Goal: Information Seeking & Learning: Learn about a topic

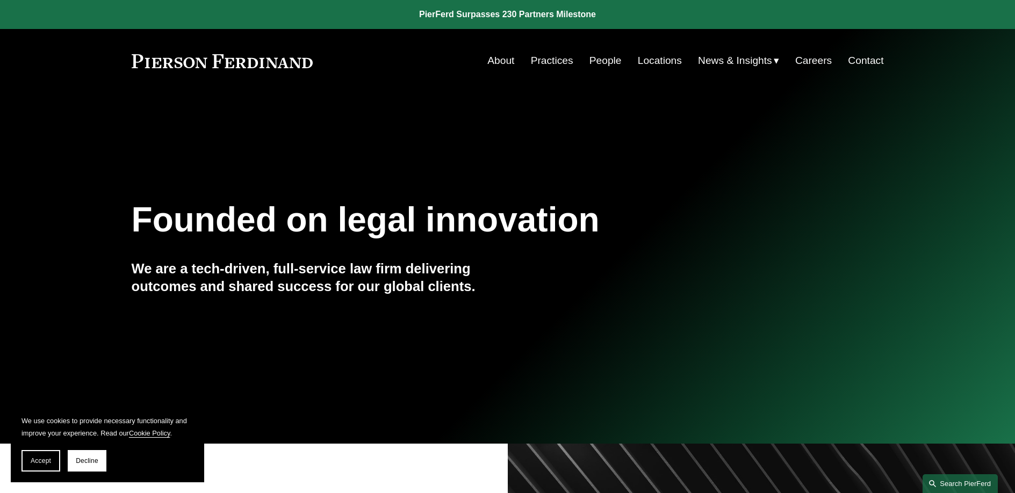
click at [971, 483] on link "Search this site" at bounding box center [960, 484] width 75 height 19
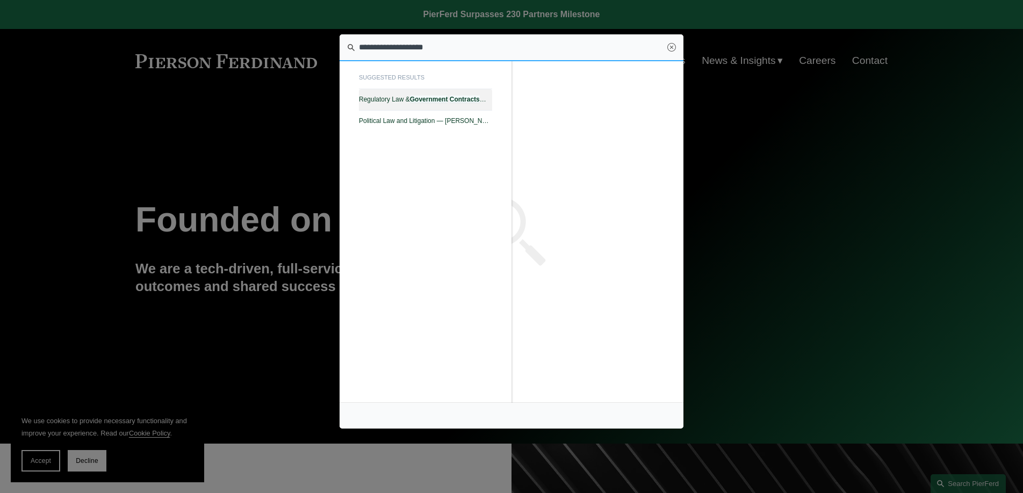
click at [393, 101] on span "Regulatory Law & Government Contracts — [PERSON_NAME] LLP" at bounding box center [425, 100] width 133 height 8
type input "**********"
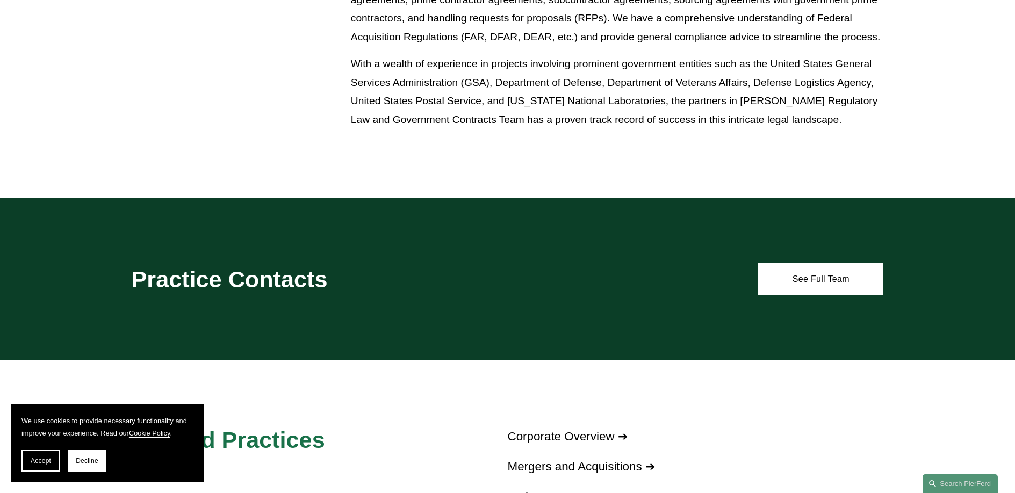
scroll to position [614, 0]
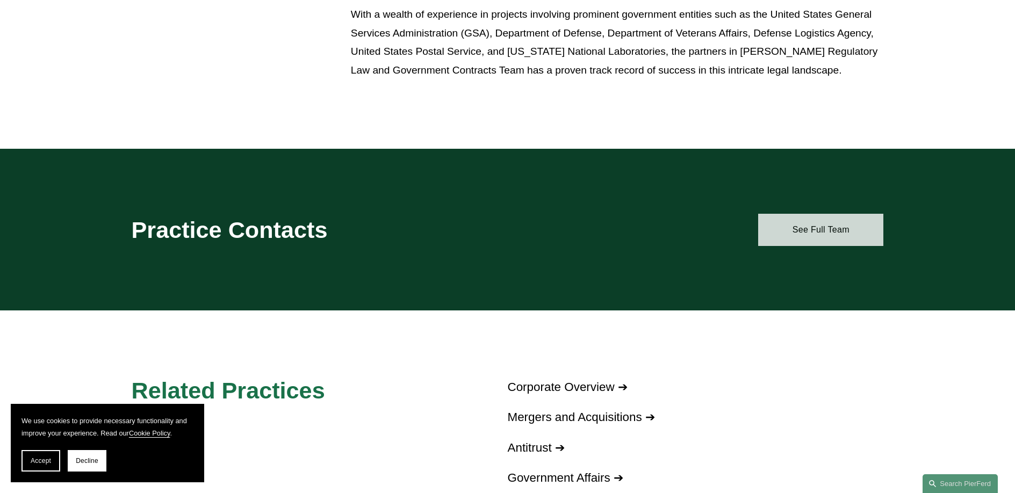
click at [852, 238] on link "See Full Team" at bounding box center [820, 230] width 125 height 32
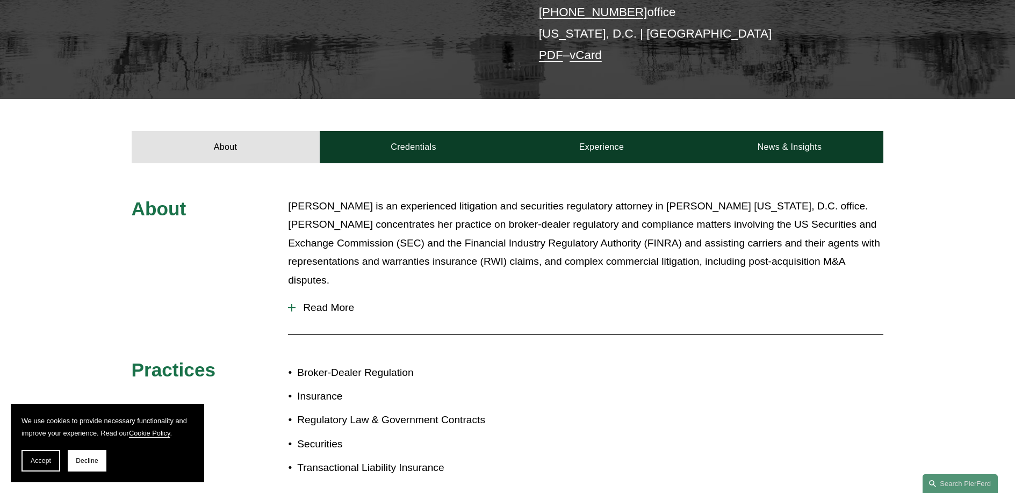
scroll to position [363, 0]
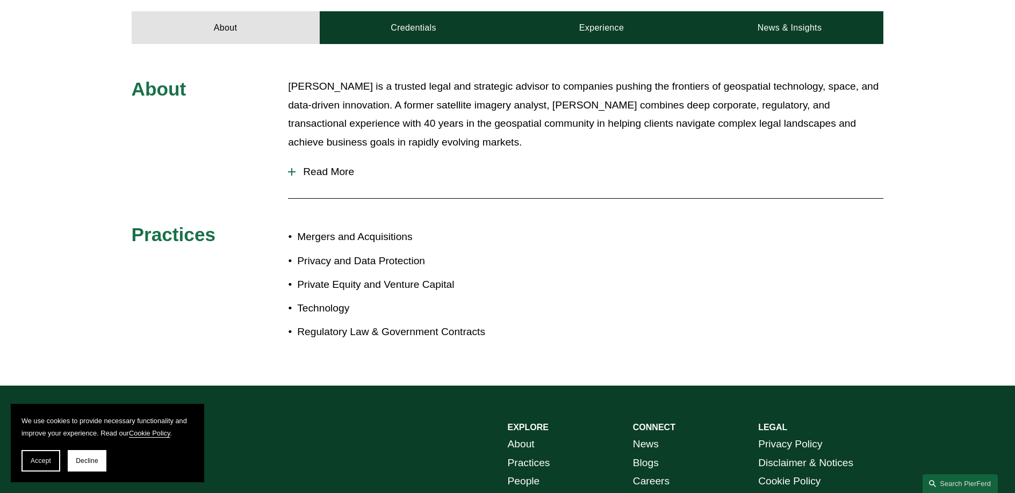
scroll to position [428, 0]
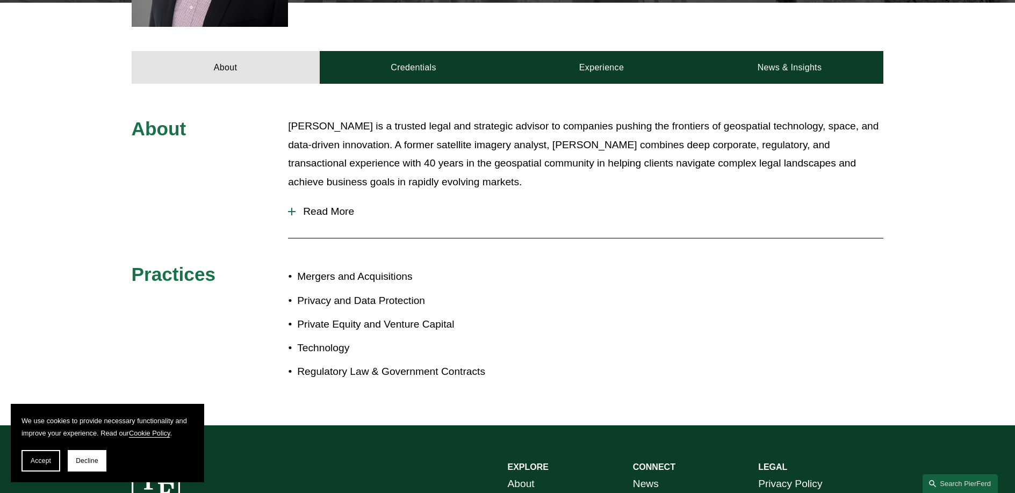
click at [327, 207] on span "Read More" at bounding box center [590, 212] width 588 height 12
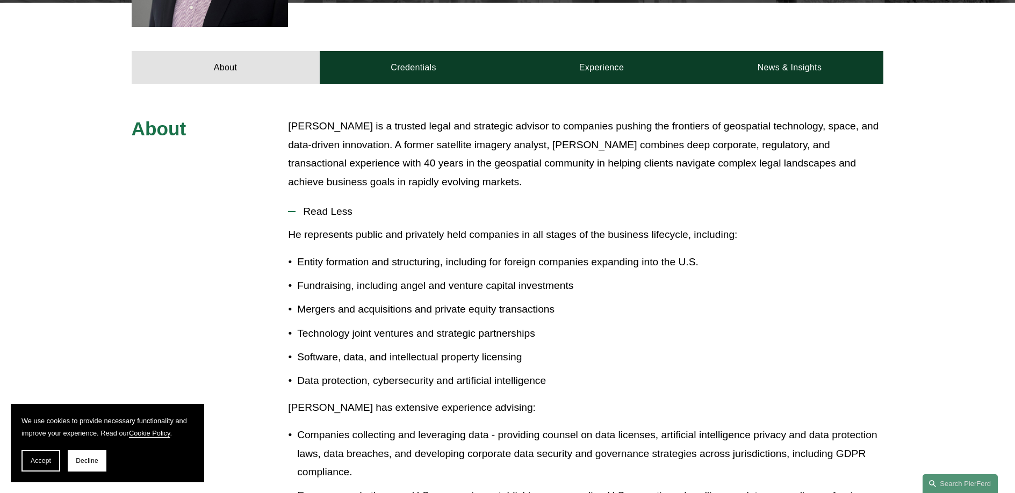
click at [335, 275] on ul "Entity formation and structuring, including for foreign companies expanding int…" at bounding box center [585, 321] width 595 height 137
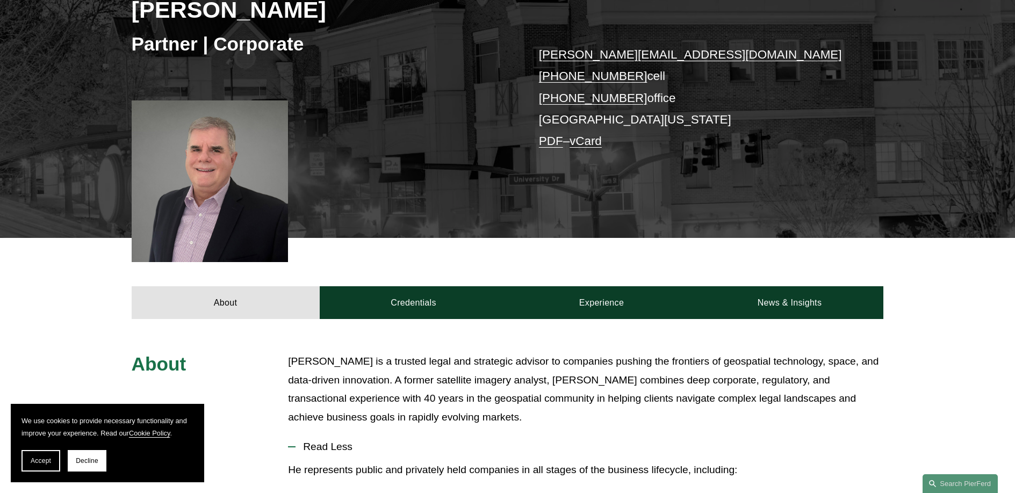
scroll to position [600, 0]
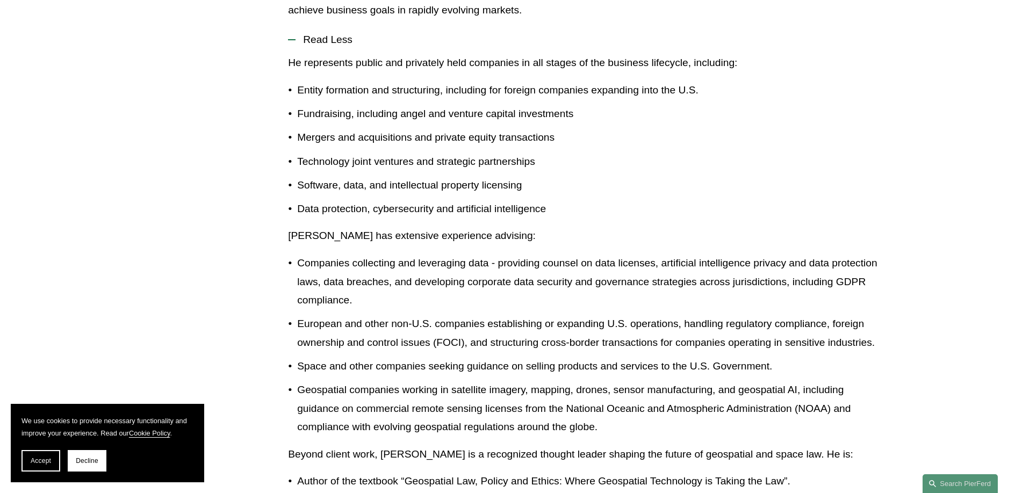
click at [336, 269] on p "Companies collecting and leveraging data - providing counsel on data licenses, …" at bounding box center [590, 282] width 586 height 56
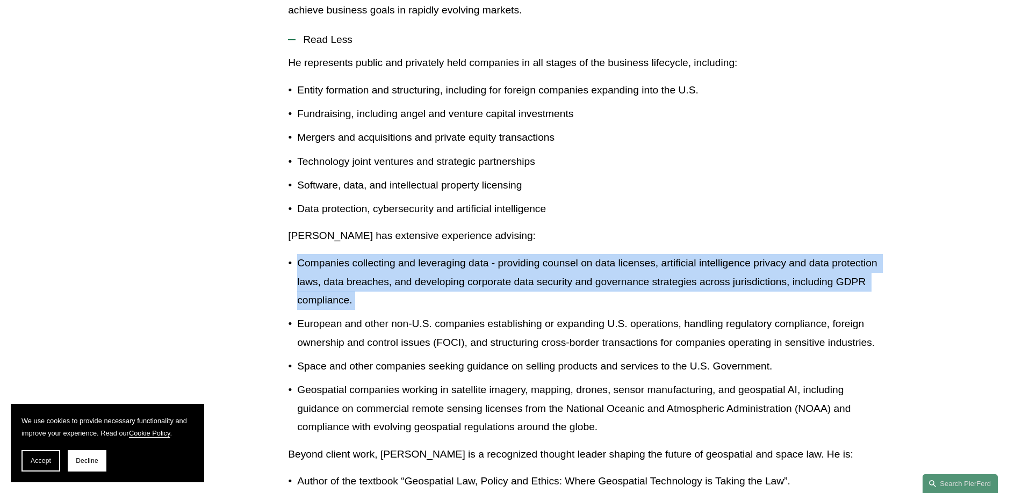
click at [336, 269] on p "Companies collecting and leveraging data - providing counsel on data licenses, …" at bounding box center [590, 282] width 586 height 56
click at [325, 264] on p "Companies collecting and leveraging data - providing counsel on data licenses, …" at bounding box center [590, 282] width 586 height 56
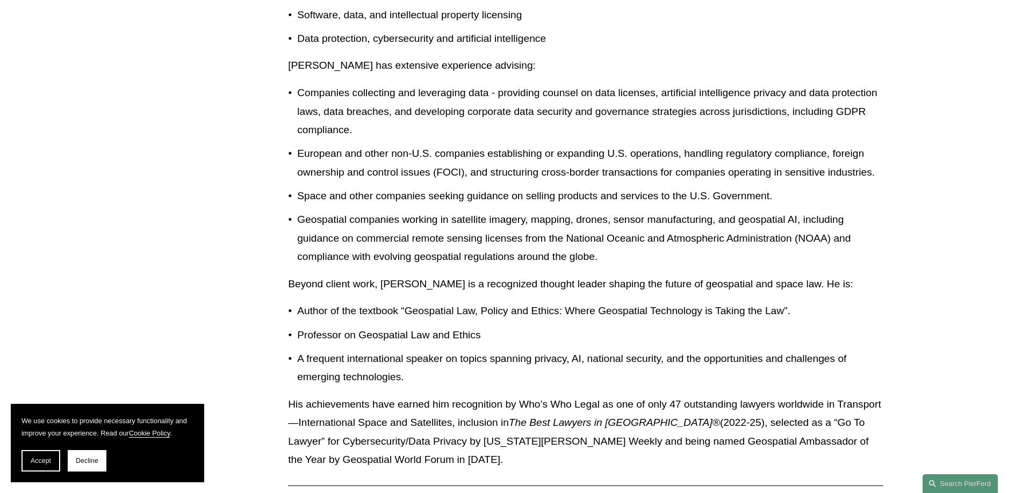
scroll to position [1086, 0]
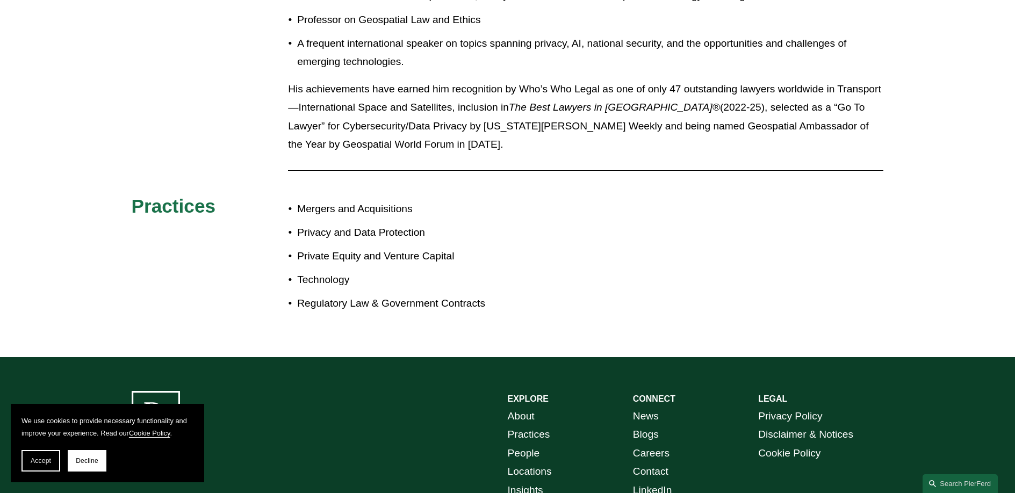
click at [351, 102] on p "His achievements have earned him recognition by Who’s Who Legal as one of only …" at bounding box center [585, 117] width 595 height 74
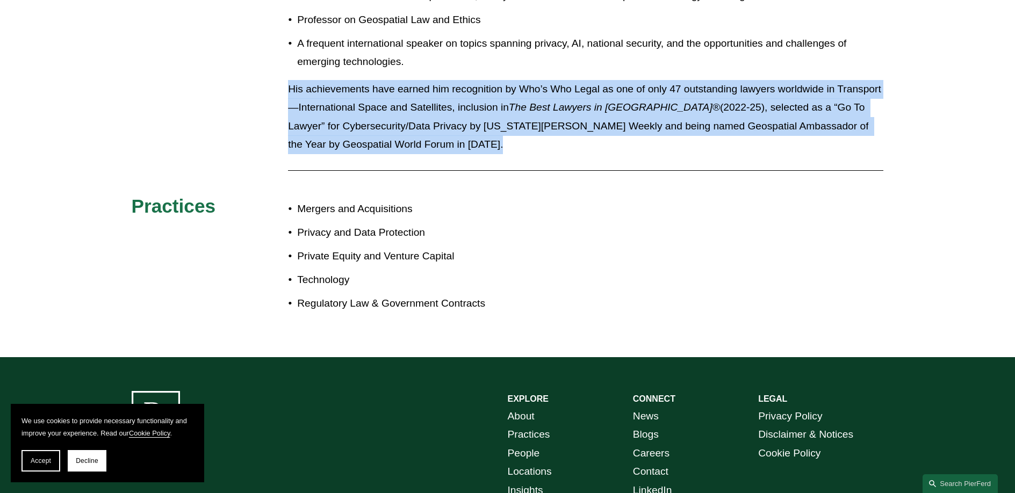
click at [351, 102] on p "His achievements have earned him recognition by Who’s Who Legal as one of only …" at bounding box center [585, 117] width 595 height 74
click at [349, 100] on p "His achievements have earned him recognition by Who’s Who Legal as one of only …" at bounding box center [585, 117] width 595 height 74
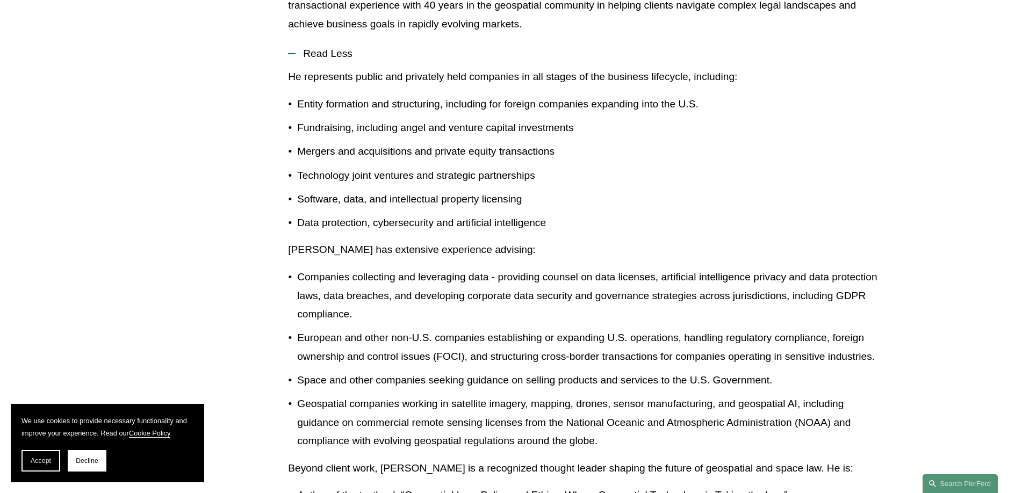
scroll to position [536, 0]
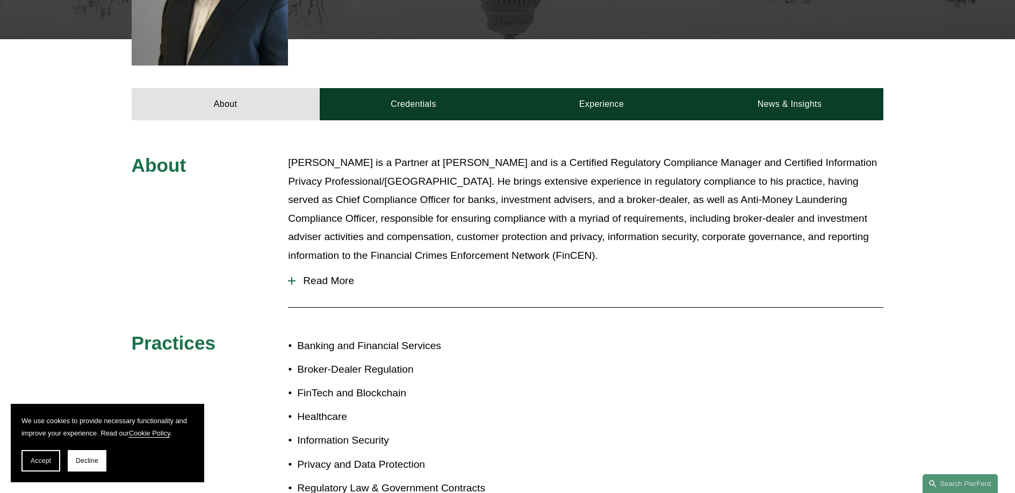
scroll to position [472, 0]
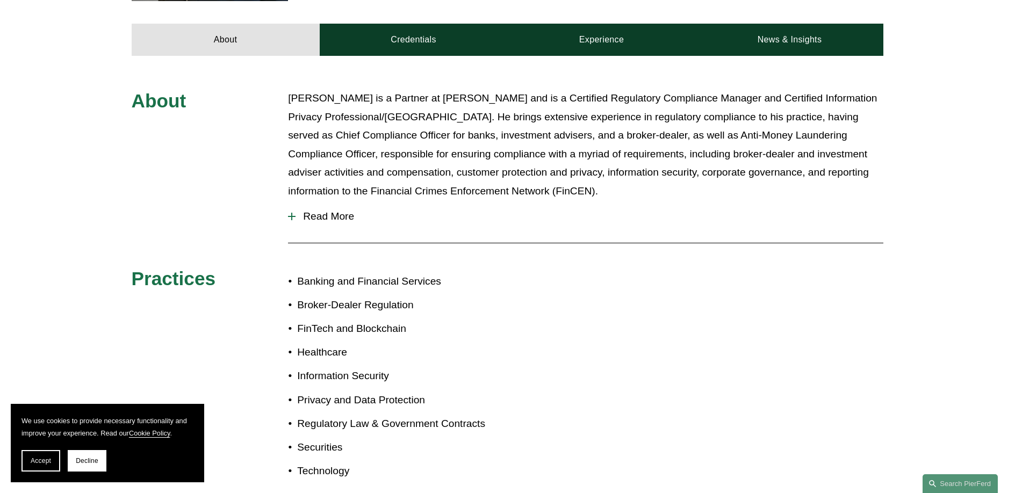
click at [347, 211] on span "Read More" at bounding box center [590, 217] width 588 height 12
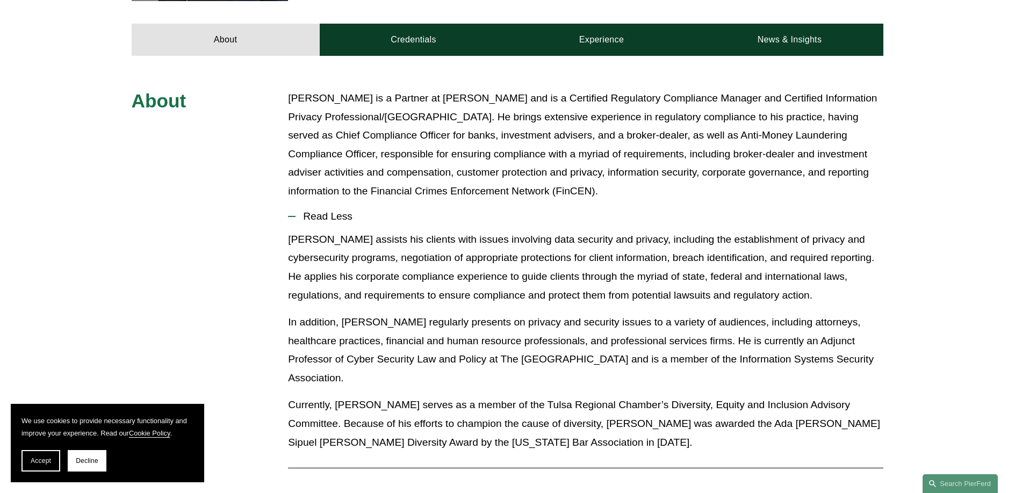
click at [361, 159] on p "Tom Vincent is a Partner at Pierson Ferdinand and is a Certified Regulatory Com…" at bounding box center [585, 144] width 595 height 111
